Goal: Task Accomplishment & Management: Manage account settings

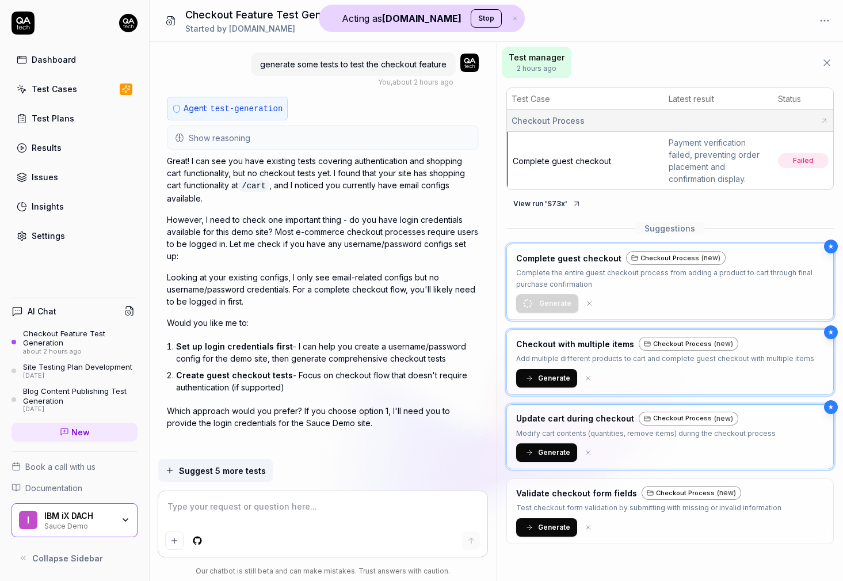
scroll to position [450, 0]
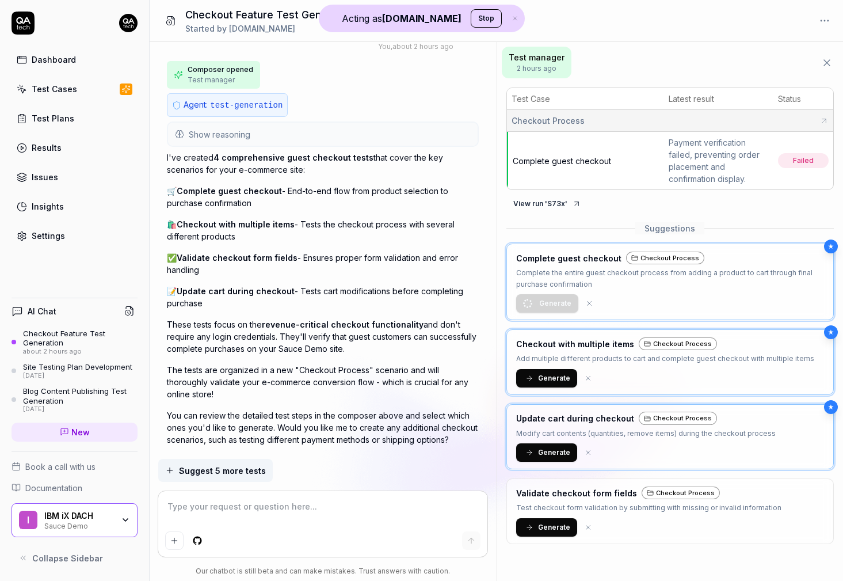
click at [471, 24] on button "Stop" at bounding box center [486, 18] width 31 height 18
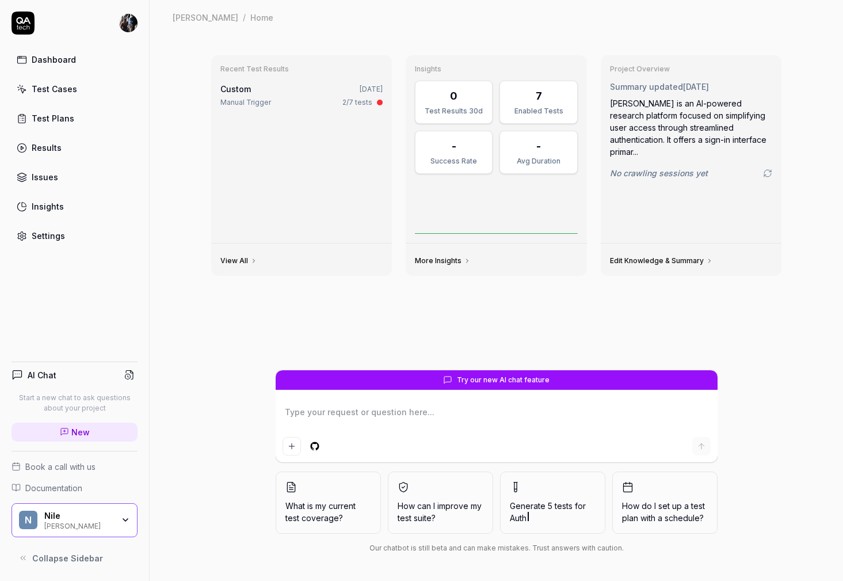
click at [128, 24] on html "Dashboard Test Cases Test Plans Results Issues Insights Settings AI Chat Start …" at bounding box center [421, 290] width 843 height 581
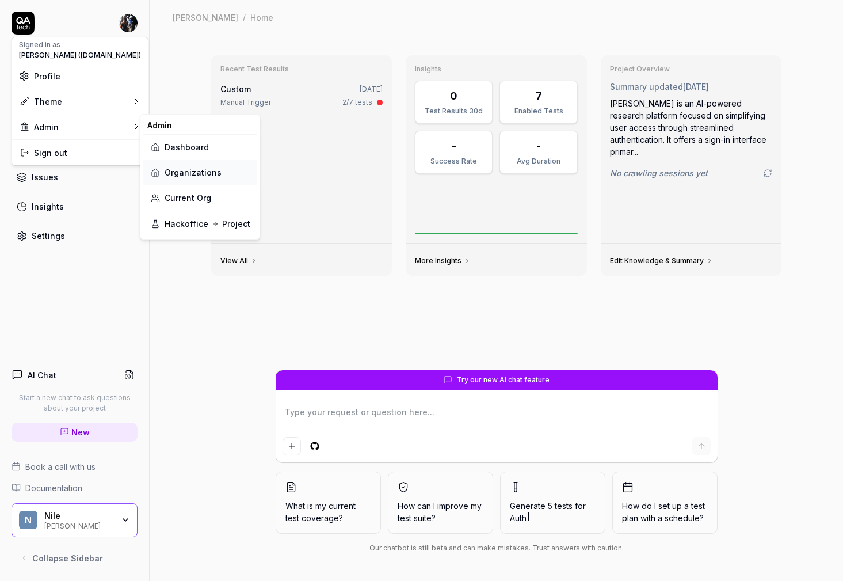
type textarea "*"
click at [207, 167] on link "Organizations" at bounding box center [200, 172] width 101 height 25
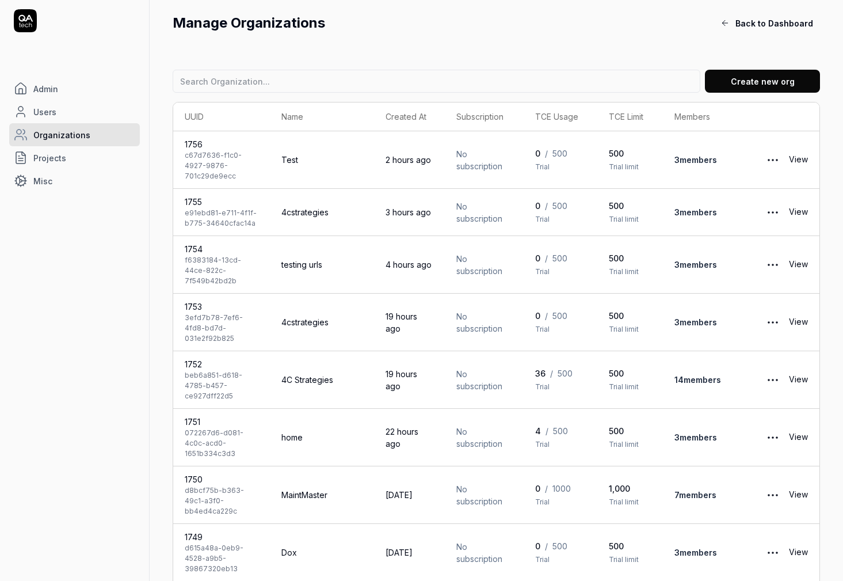
click at [787, 88] on button "Create new org" at bounding box center [762, 81] width 115 height 23
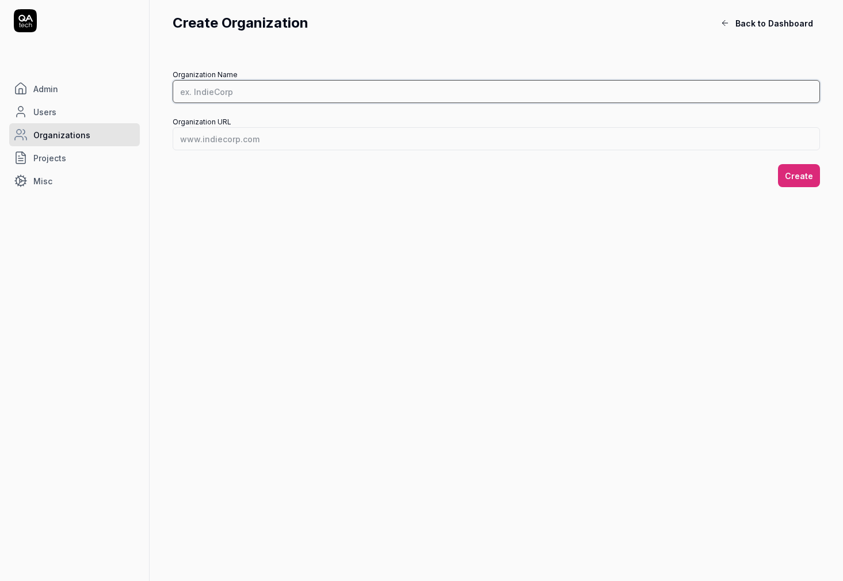
click at [418, 99] on input "Organization Name" at bounding box center [497, 91] width 648 height 23
type input "MeetingPackage"
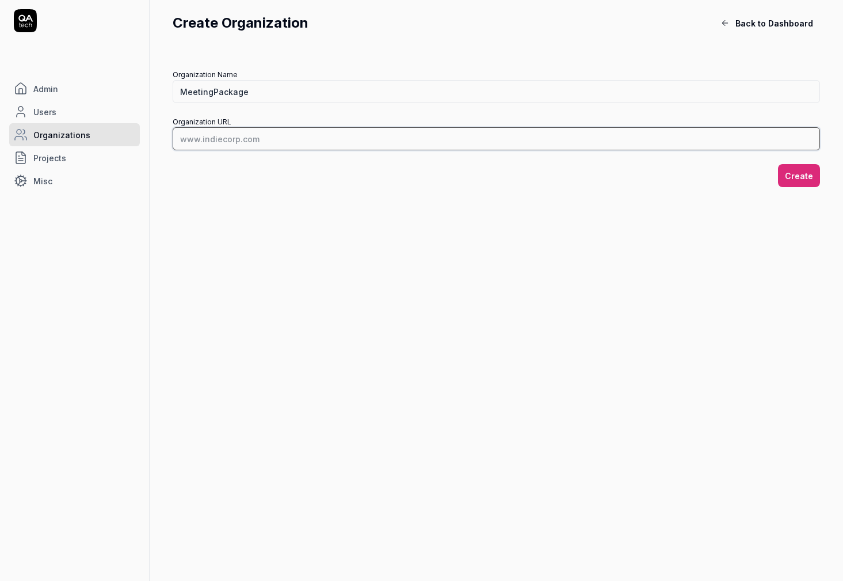
click at [202, 138] on input "Organization URL" at bounding box center [497, 138] width 648 height 23
paste input "[URL][DOMAIN_NAME]"
click at [295, 143] on input "[URL][DOMAIN_NAME]" at bounding box center [497, 138] width 648 height 23
drag, startPoint x: 295, startPoint y: 142, endPoint x: 622, endPoint y: 140, distance: 327.6
click at [622, 140] on input "[URL][DOMAIN_NAME]" at bounding box center [497, 138] width 648 height 23
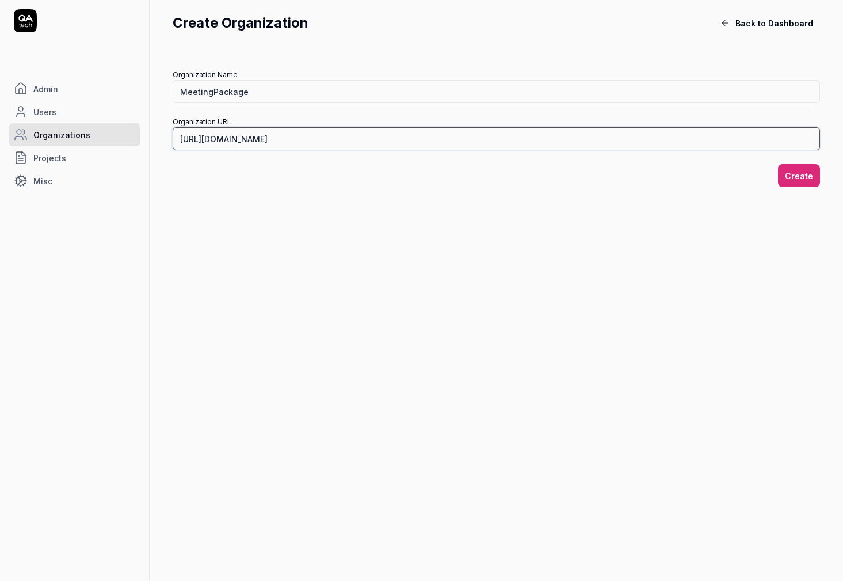
type input "https://meetingpackage.com/"
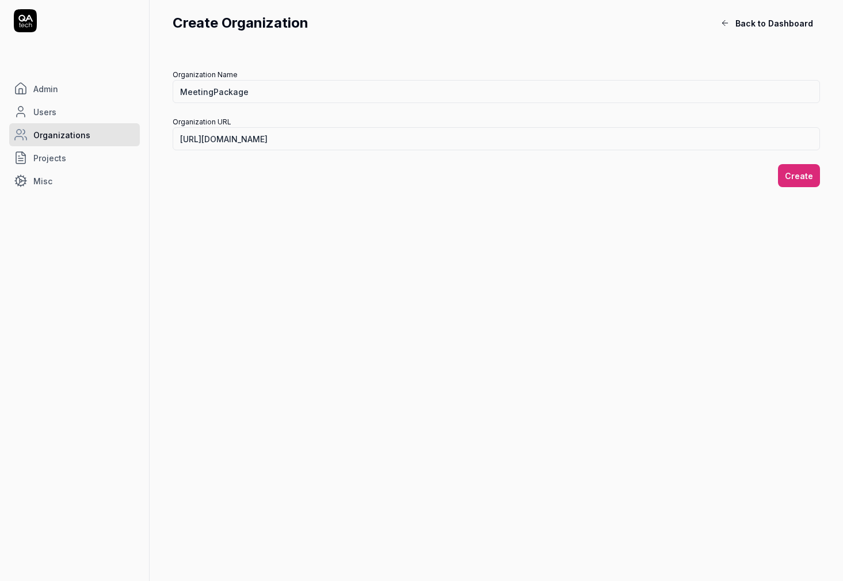
click at [800, 171] on button "Create" at bounding box center [799, 175] width 42 height 23
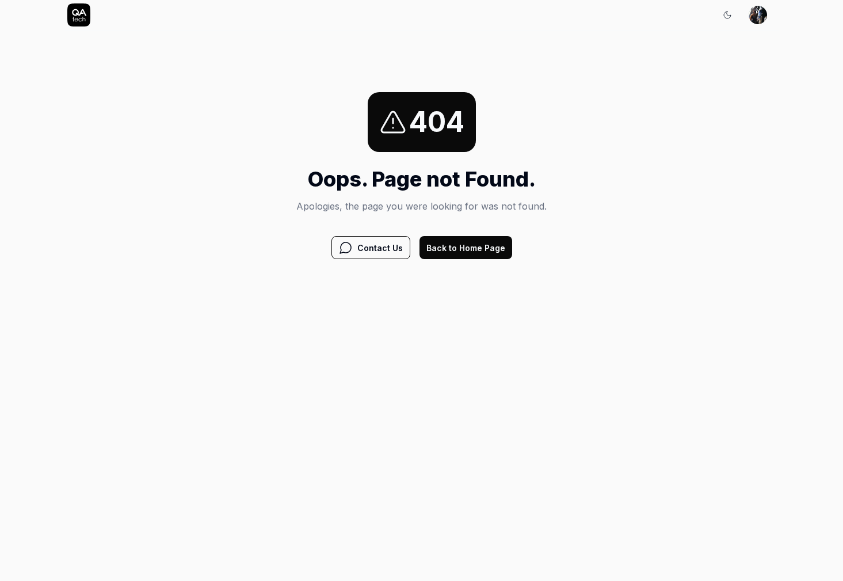
click at [455, 253] on button "Back to Home Page" at bounding box center [466, 247] width 93 height 23
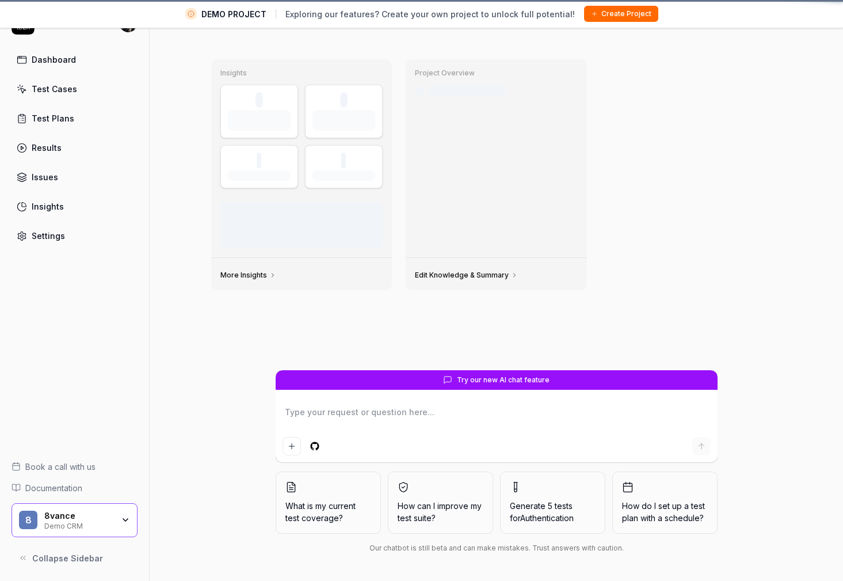
scroll to position [27, 0]
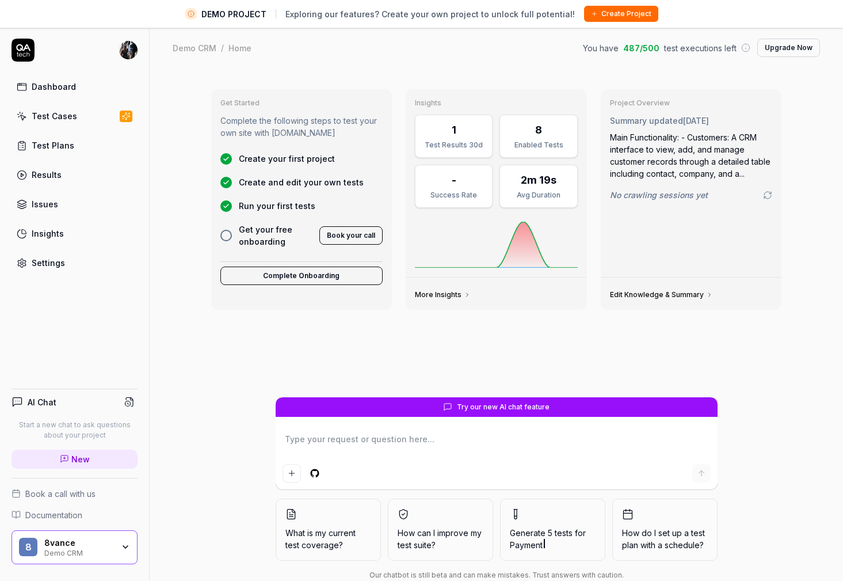
click at [111, 545] on div "8vance" at bounding box center [78, 543] width 69 height 10
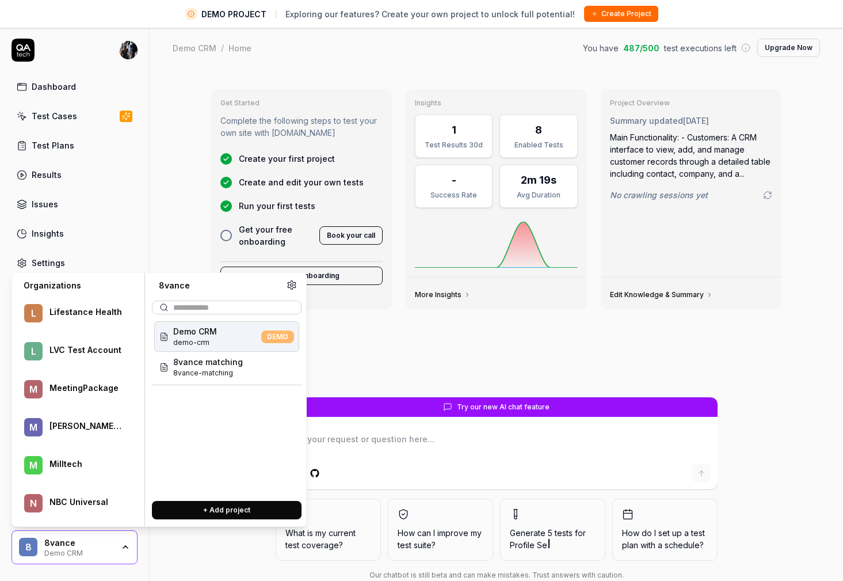
scroll to position [468, 0]
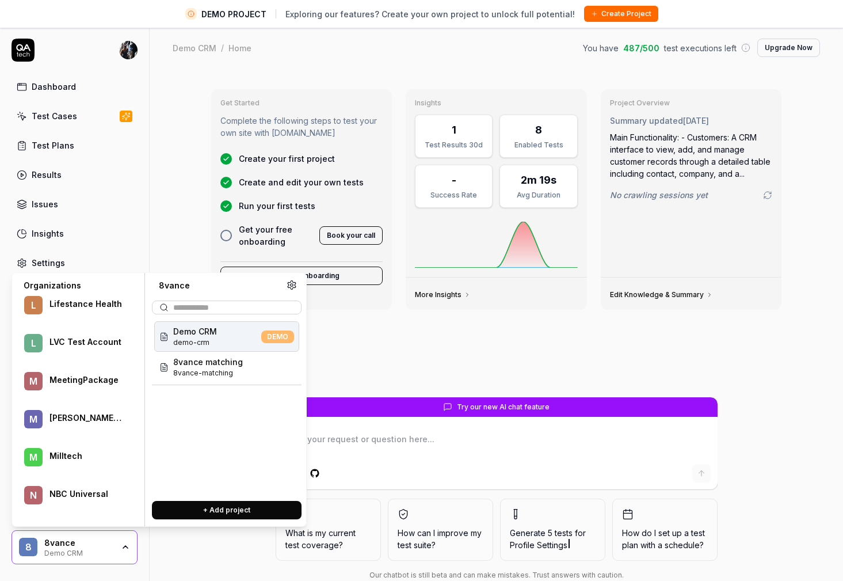
click at [82, 378] on div "MeetingPackage" at bounding box center [86, 380] width 73 height 10
click at [204, 335] on span "Demo CRM" at bounding box center [195, 331] width 44 height 12
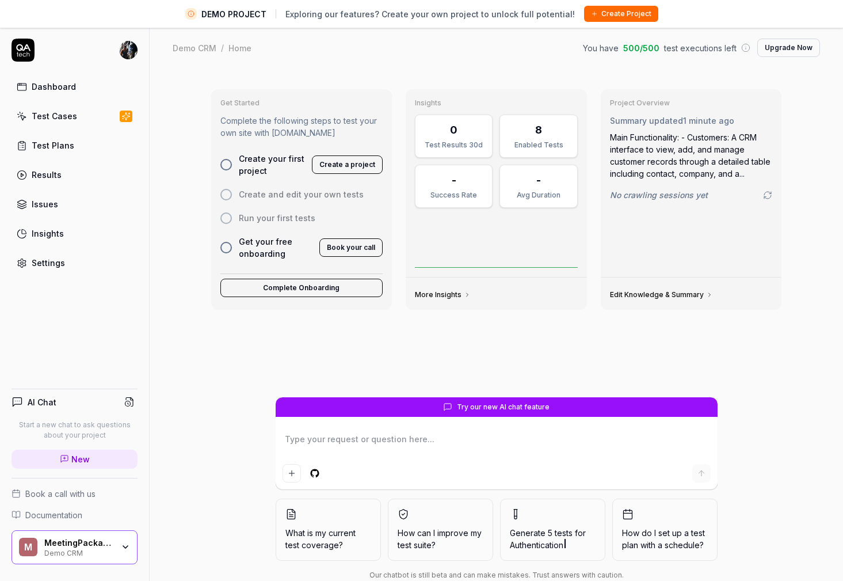
click at [128, 551] on icon "button" at bounding box center [125, 546] width 9 height 9
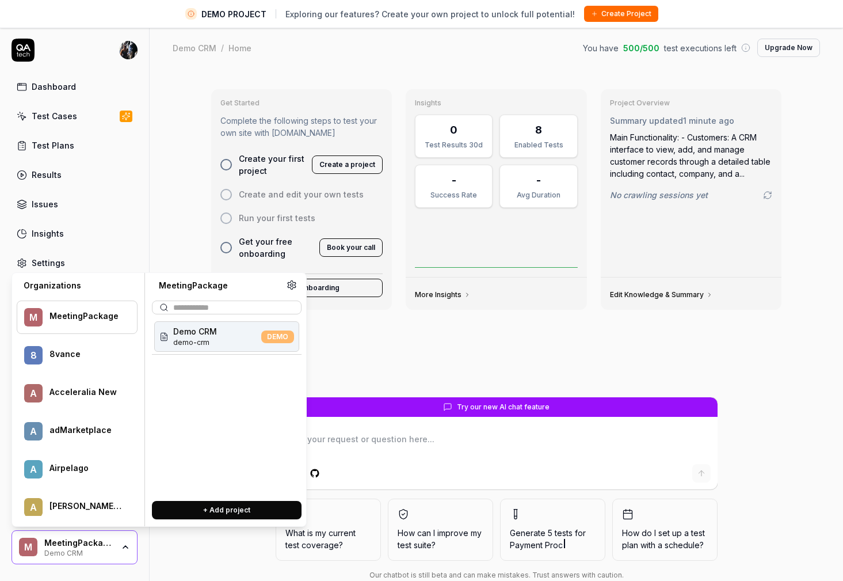
click at [166, 192] on div "Get Started Complete the following steps to test your own site with [DOMAIN_NAM…" at bounding box center [497, 338] width 694 height 539
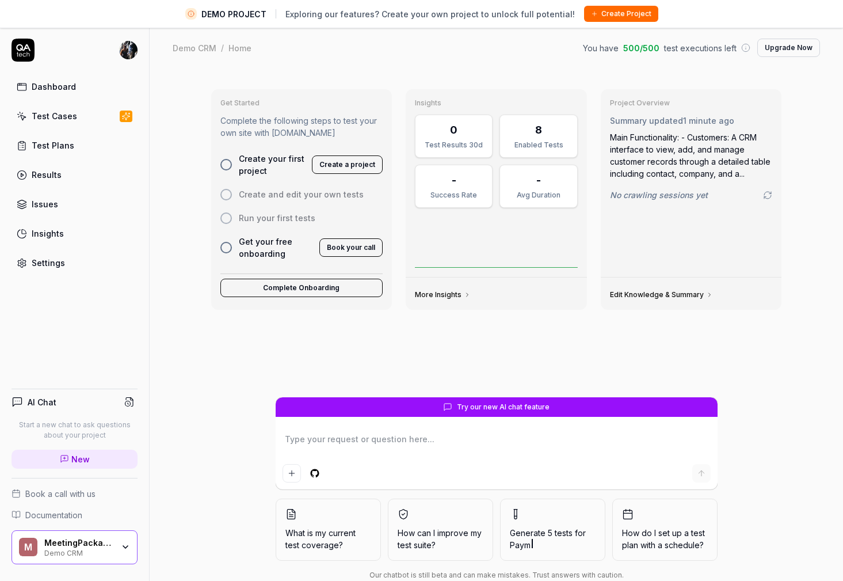
type textarea "*"
click at [53, 259] on div "Settings" at bounding box center [48, 263] width 33 height 12
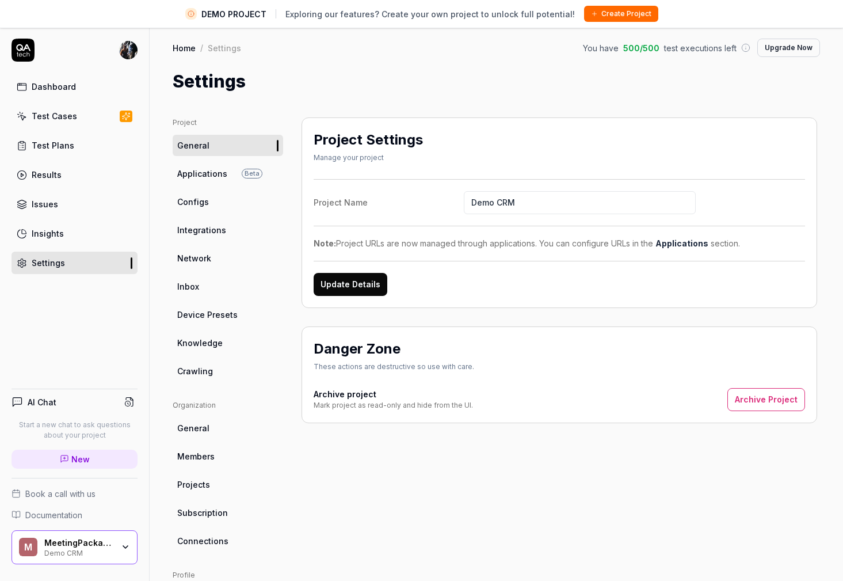
click at [206, 459] on span "Members" at bounding box center [195, 456] width 37 height 12
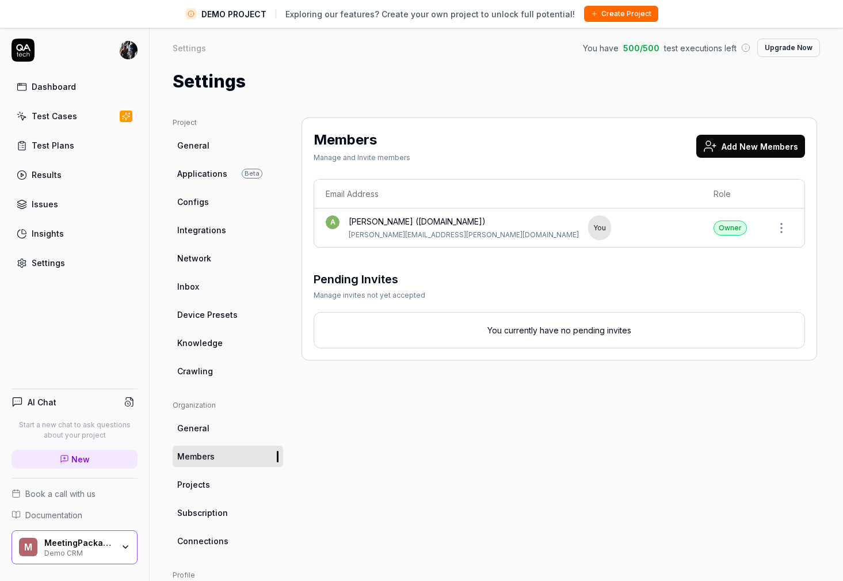
click at [722, 155] on button "Add New Members" at bounding box center [751, 146] width 109 height 23
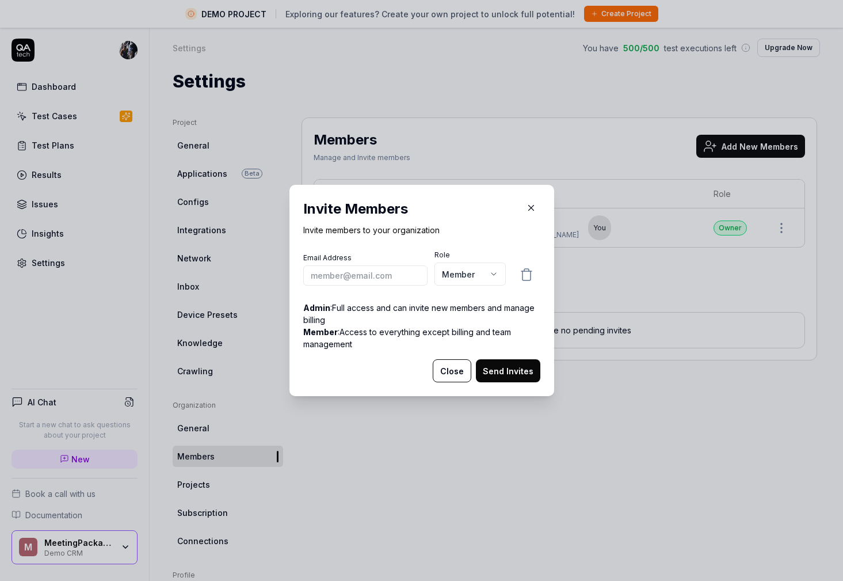
type input "[URL][DOMAIN_NAME]"
paste input "[EMAIL_ADDRESS][DOMAIN_NAME]"
type input "[EMAIL_ADDRESS][DOMAIN_NAME]"
click at [515, 375] on button "Send Invites" at bounding box center [508, 370] width 64 height 23
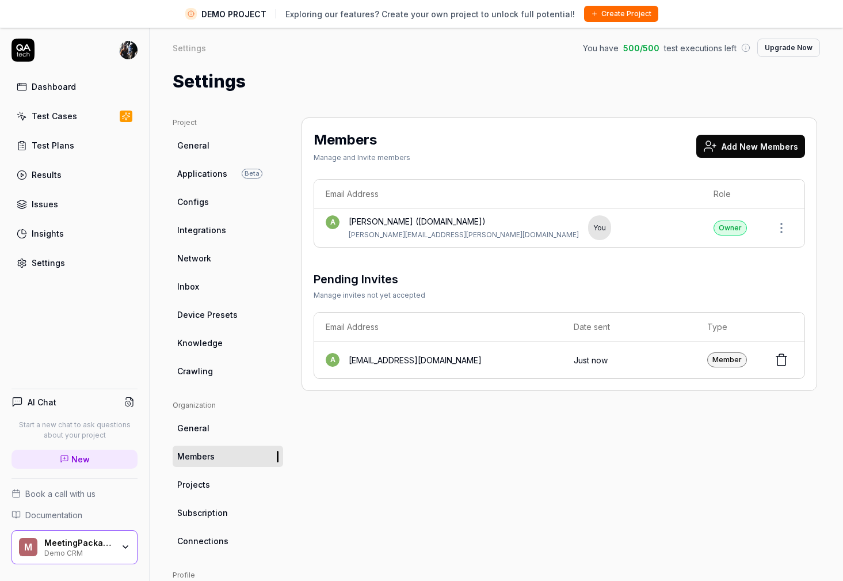
click at [745, 149] on button "Add New Members" at bounding box center [751, 146] width 109 height 23
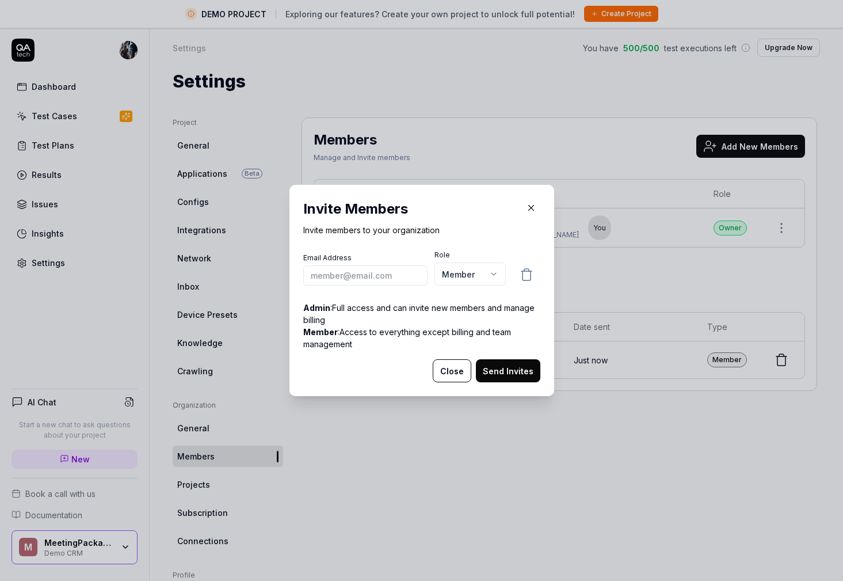
click at [365, 277] on input "email" at bounding box center [365, 275] width 124 height 20
type input "[PERSON_NAME][EMAIL_ADDRESS][PERSON_NAME][DOMAIN_NAME]"
click at [521, 374] on button "Send Invites" at bounding box center [508, 370] width 64 height 23
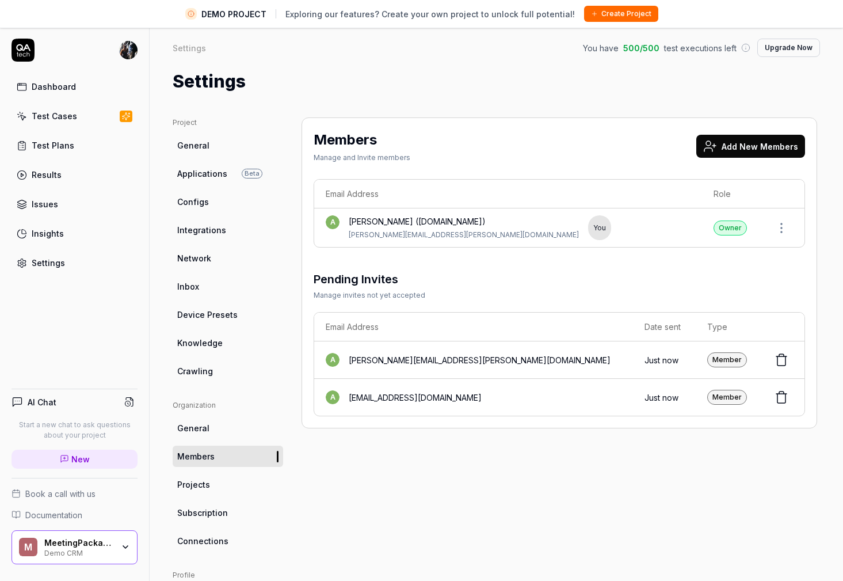
click at [737, 151] on button "Add New Members" at bounding box center [751, 146] width 109 height 23
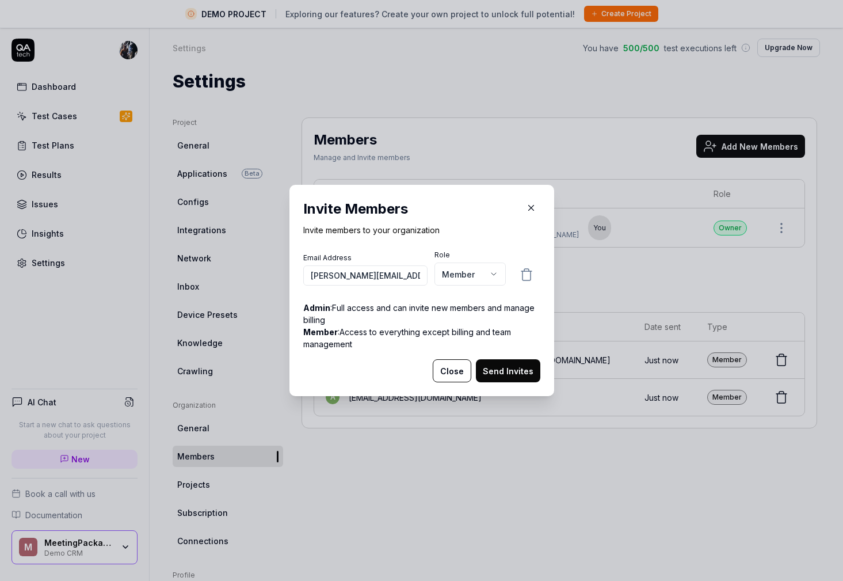
scroll to position [0, 43]
type input "[PERSON_NAME][EMAIL_ADDRESS][DOMAIN_NAME]"
click at [531, 370] on button "Send Invites" at bounding box center [508, 370] width 64 height 23
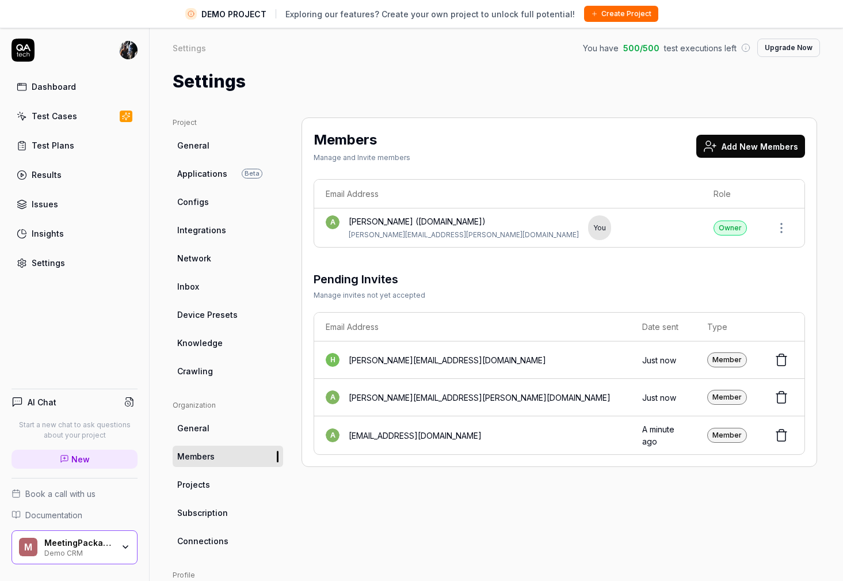
click at [717, 148] on icon at bounding box center [711, 146] width 14 height 14
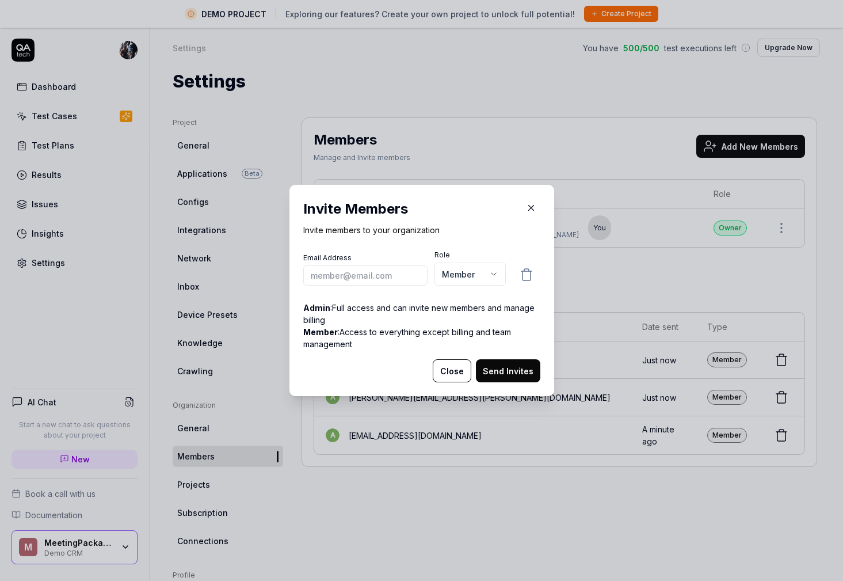
click at [371, 272] on input "email" at bounding box center [365, 275] width 124 height 20
type input "[PERSON_NAME][EMAIL_ADDRESS][PERSON_NAME][DOMAIN_NAME]"
click at [510, 373] on button "Send Invites" at bounding box center [508, 370] width 64 height 23
